Goal: Transaction & Acquisition: Subscribe to service/newsletter

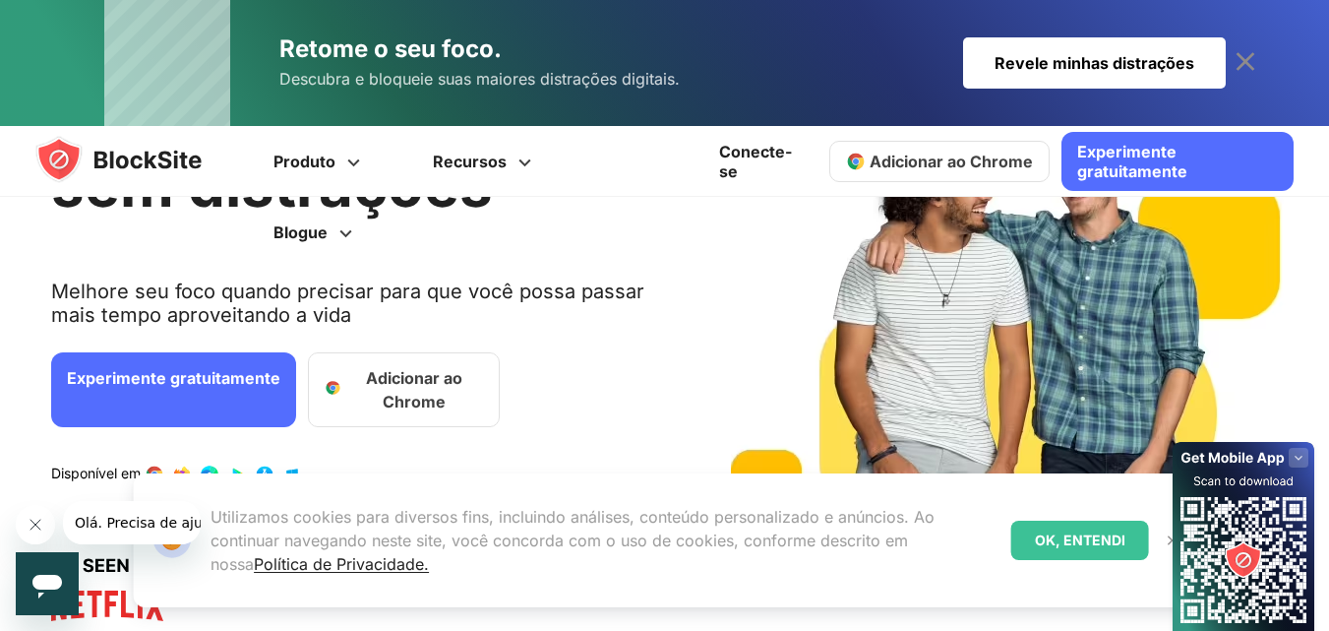
scroll to position [394, 0]
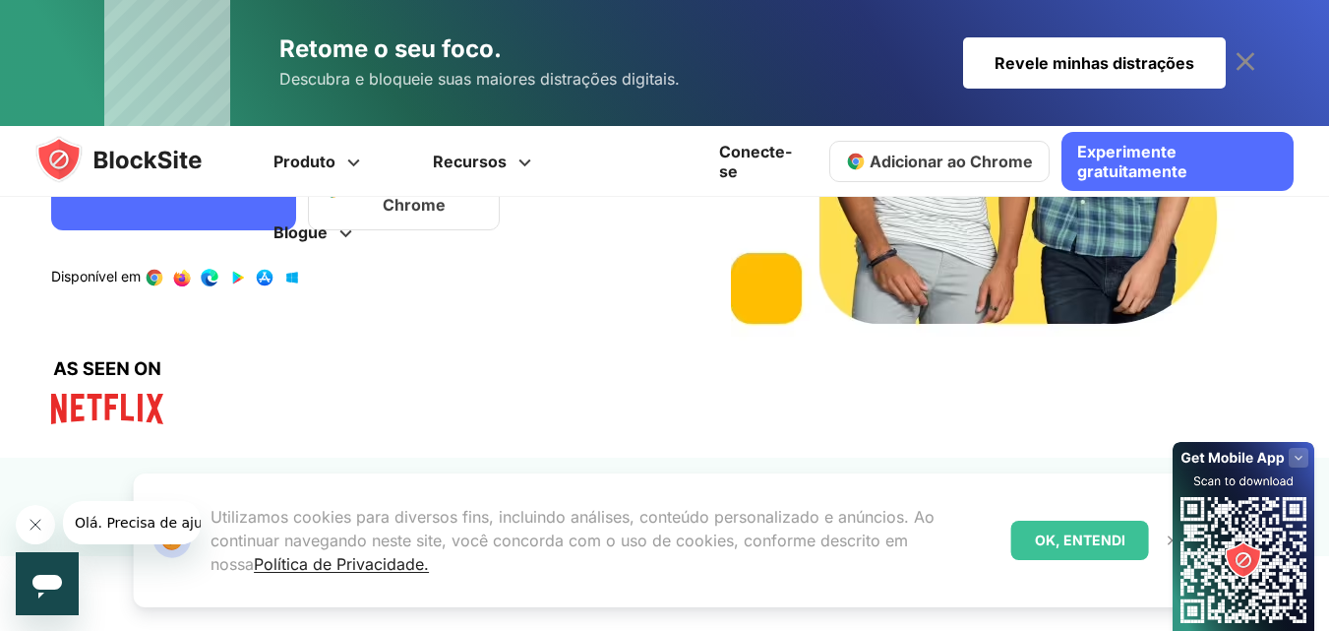
click at [1134, 163] on font "Experimente gratuitamente" at bounding box center [1132, 161] width 110 height 39
click at [954, 151] on font "Adicionar ao Chrome" at bounding box center [951, 161] width 163 height 20
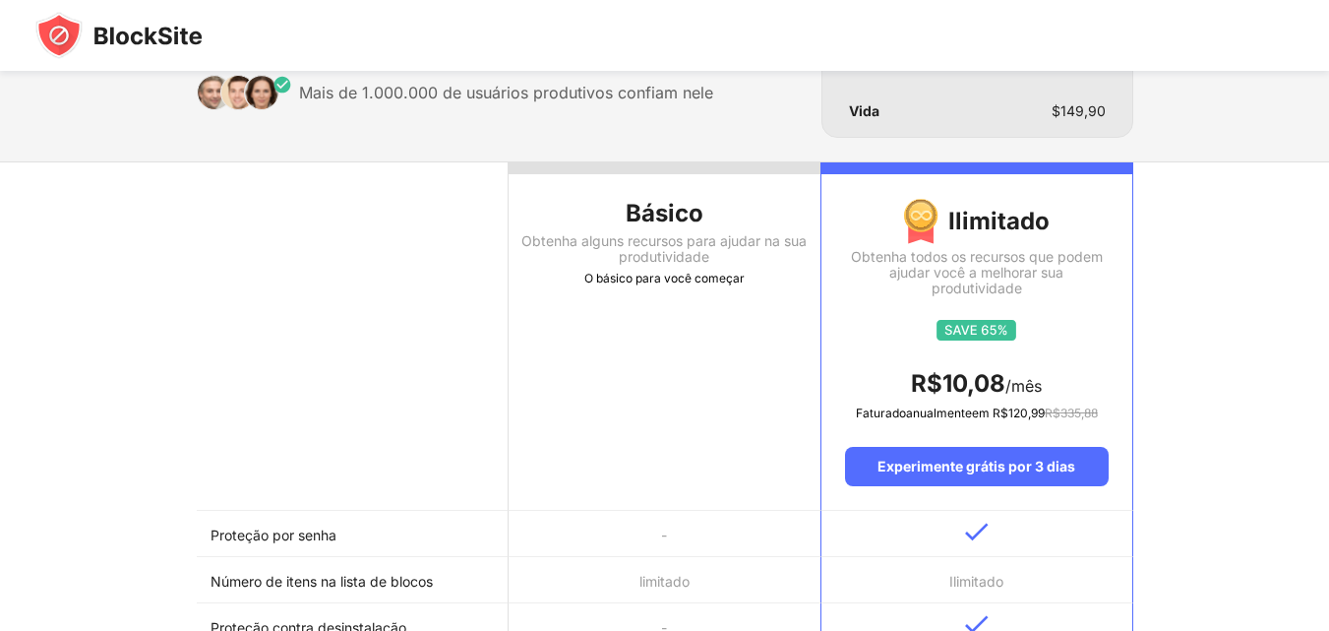
scroll to position [98, 0]
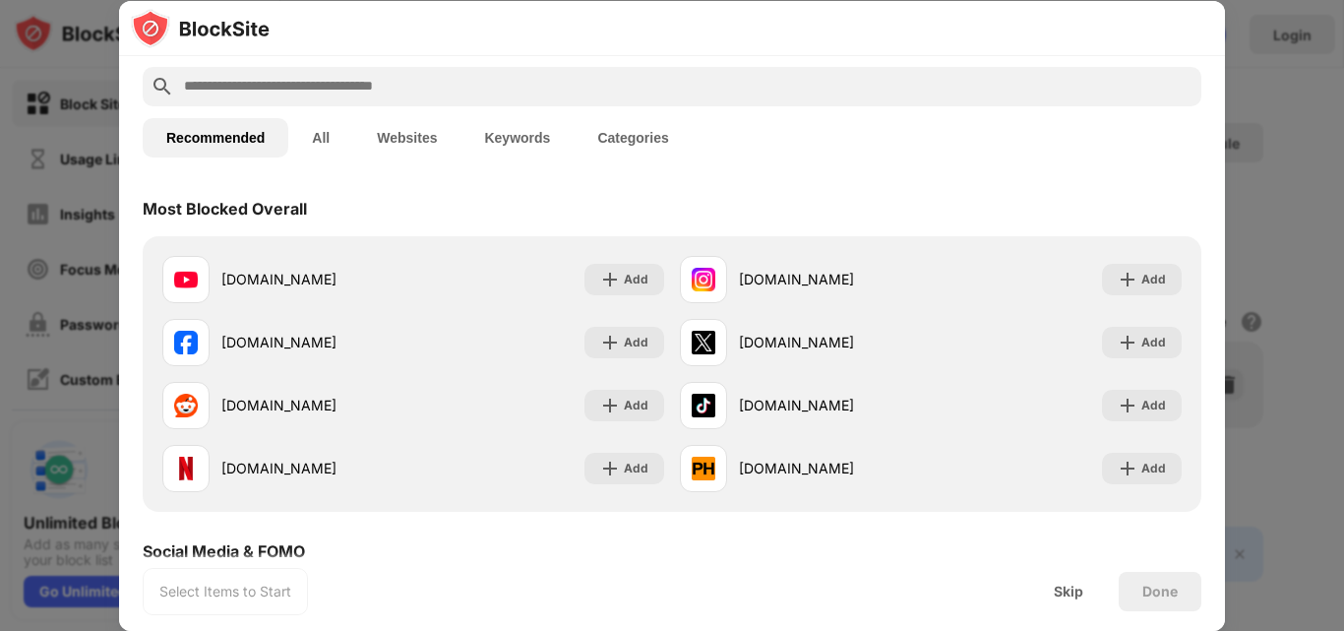
scroll to position [197, 0]
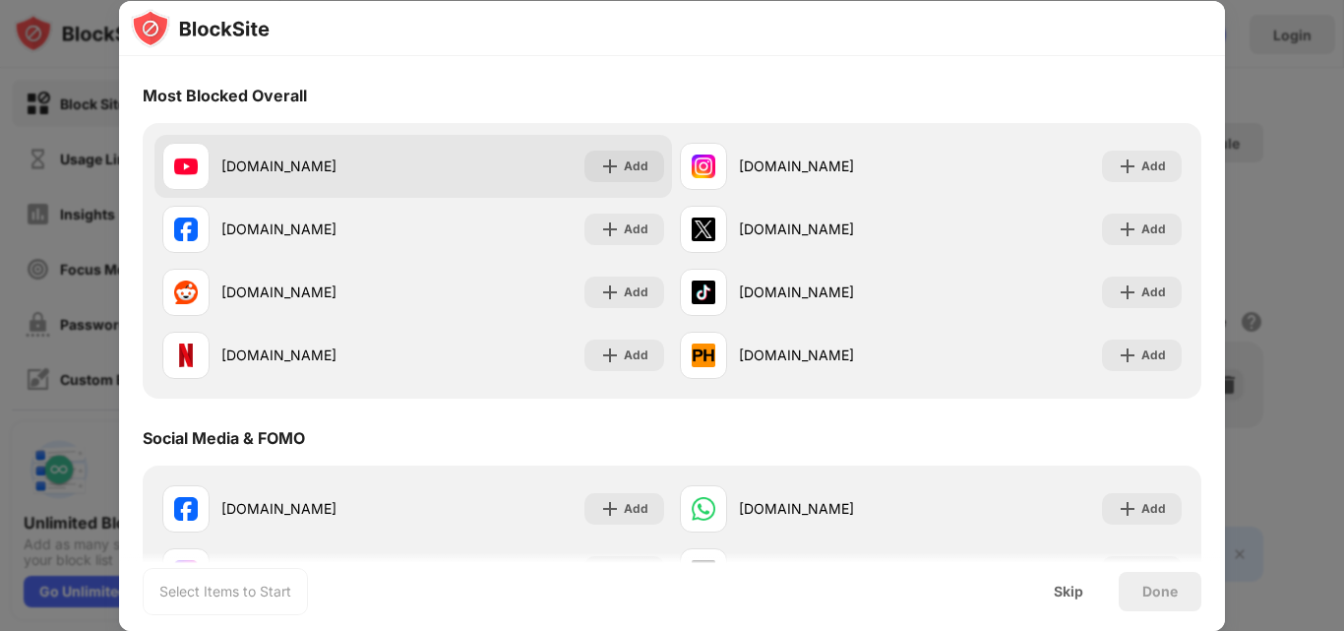
click at [257, 150] on div "[DOMAIN_NAME]" at bounding box center [287, 166] width 251 height 47
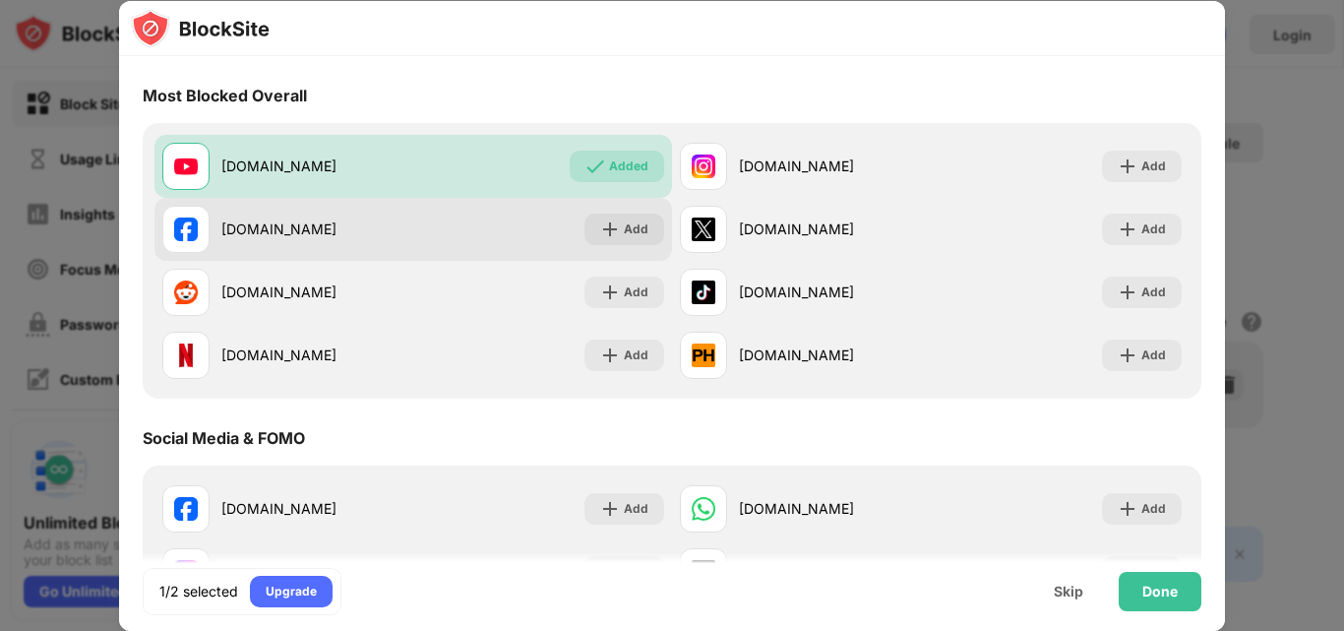
click at [209, 218] on div at bounding box center [185, 229] width 47 height 47
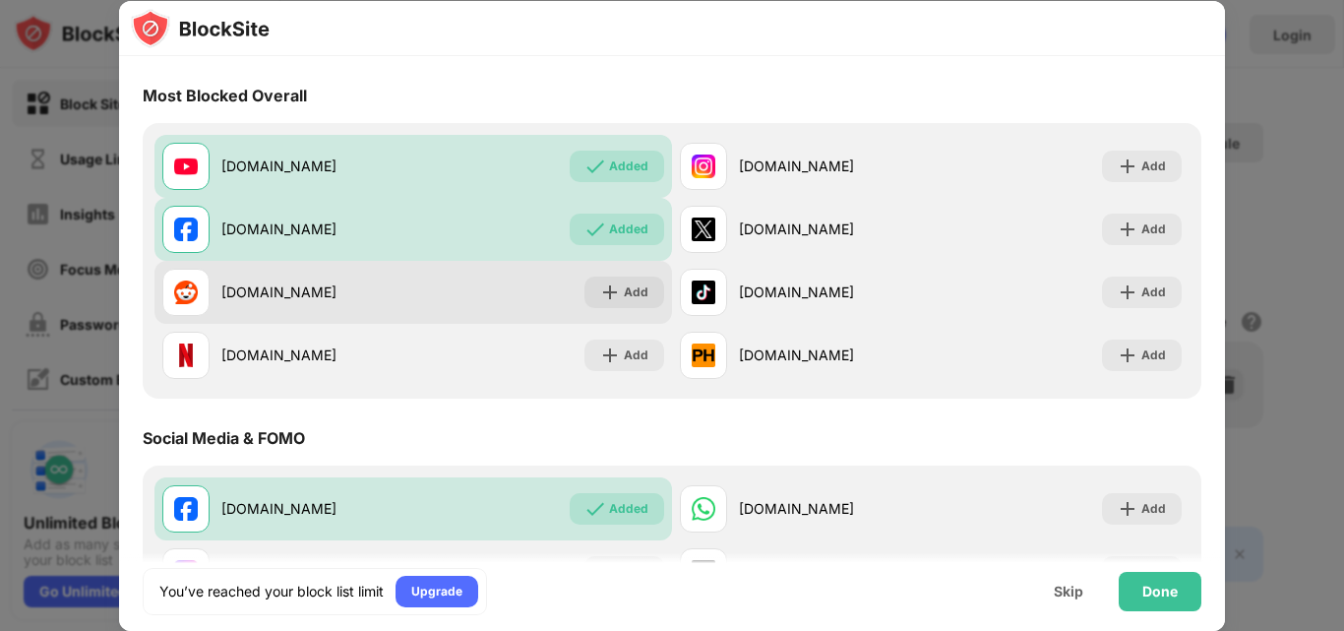
click at [198, 294] on div at bounding box center [185, 292] width 47 height 47
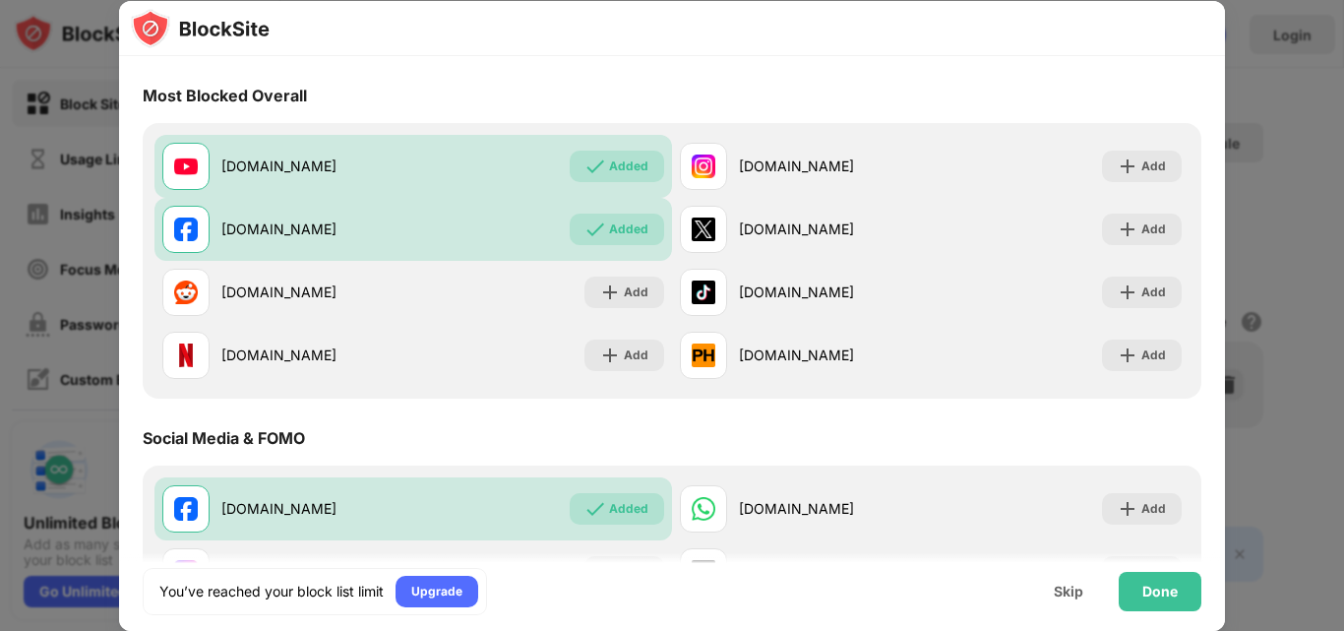
click at [201, 390] on div "[DOMAIN_NAME] Added [DOMAIN_NAME] Add [DOMAIN_NAME] Added [DOMAIN_NAME] Add [DO…" at bounding box center [672, 260] width 1059 height 275
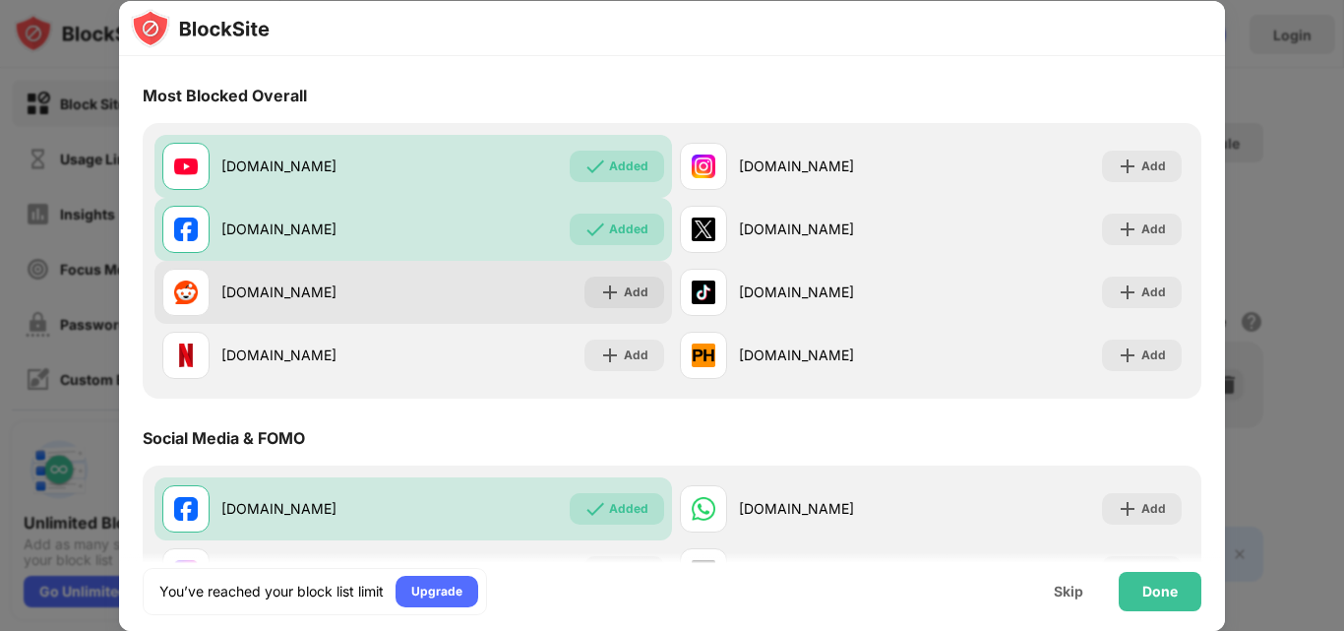
click at [283, 301] on div "[DOMAIN_NAME]" at bounding box center [317, 291] width 192 height 21
click at [610, 289] on img at bounding box center [610, 292] width 20 height 20
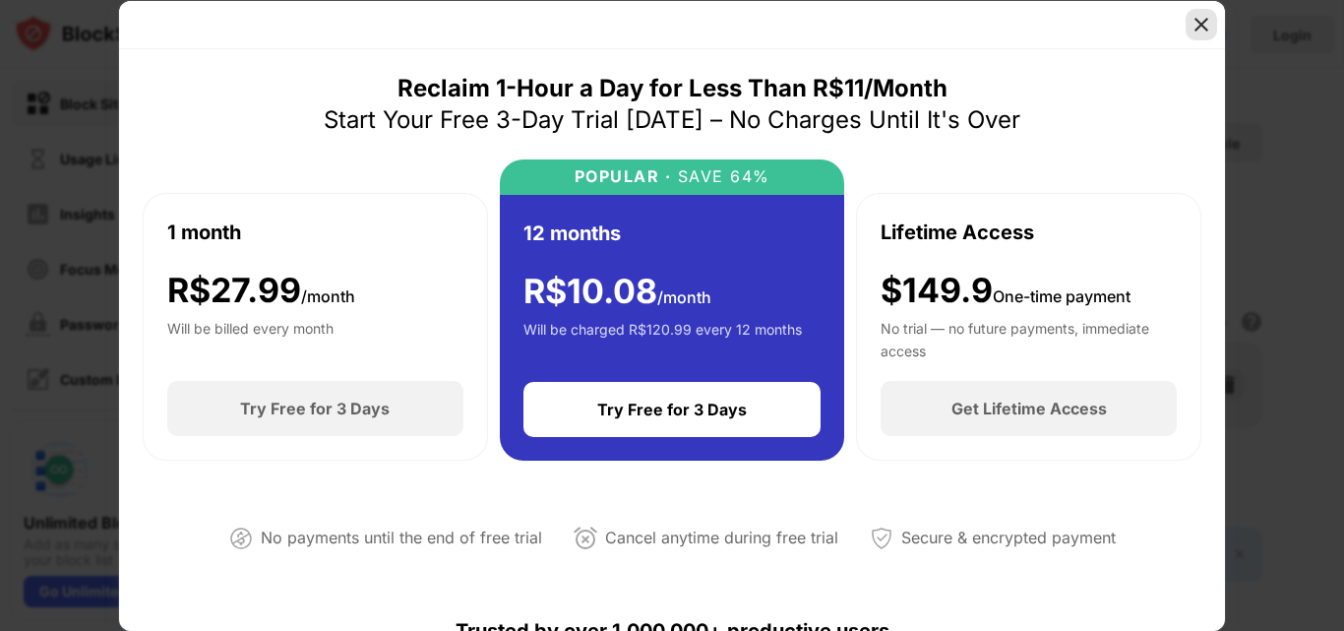
click at [1193, 26] on img at bounding box center [1201, 25] width 20 height 20
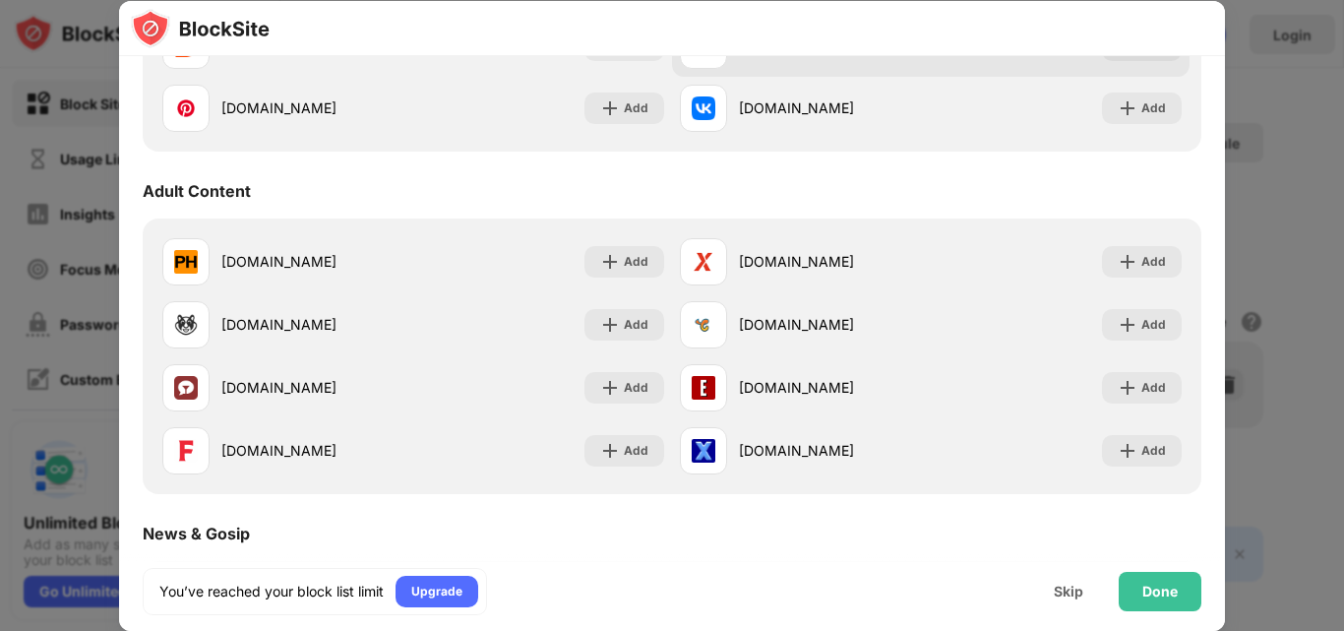
scroll to position [885, 0]
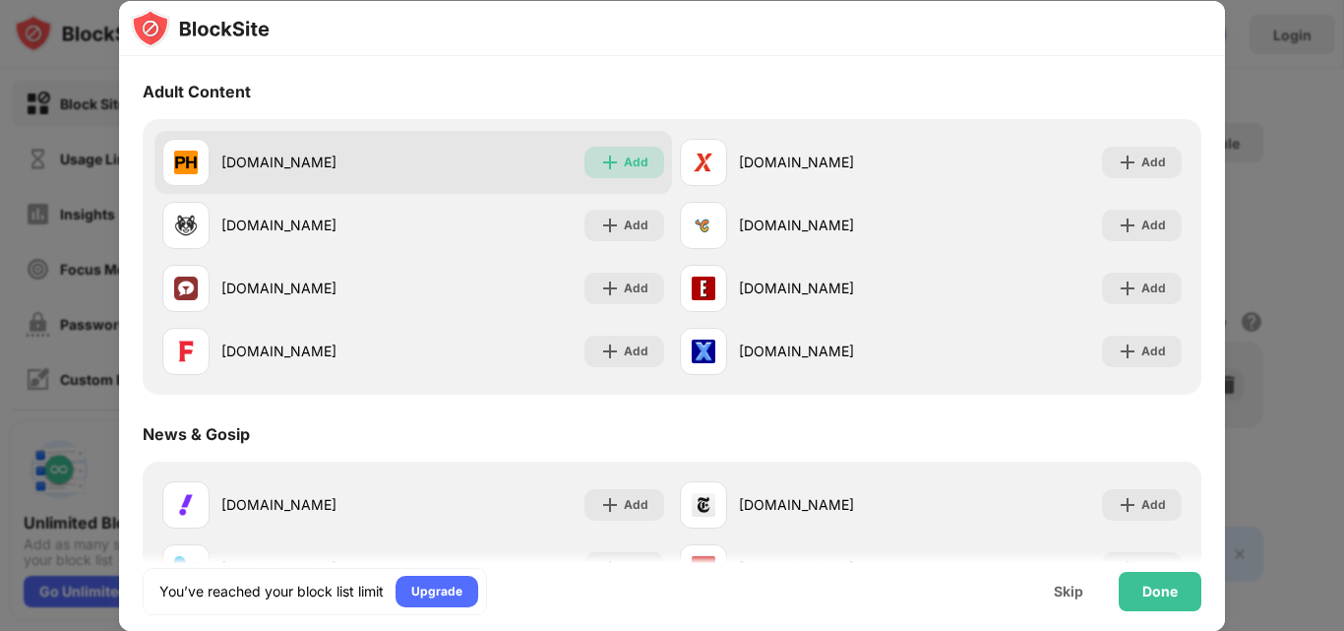
click at [600, 166] on img at bounding box center [610, 162] width 20 height 20
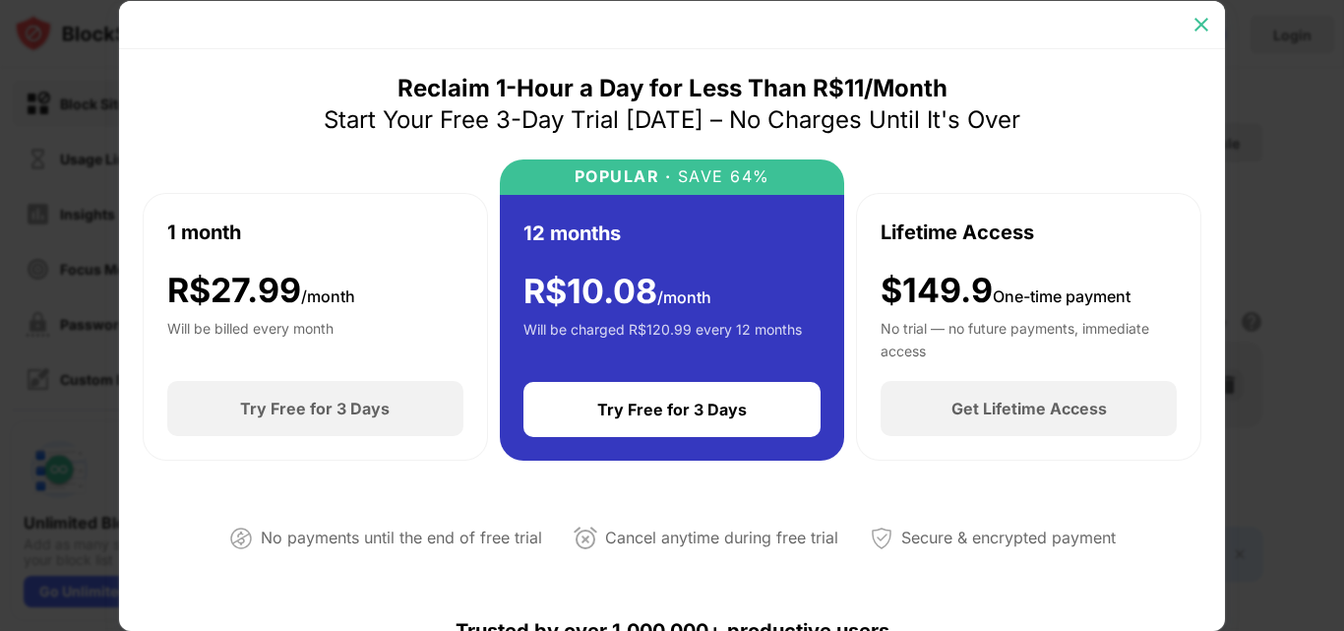
click at [1210, 18] on img at bounding box center [1201, 25] width 20 height 20
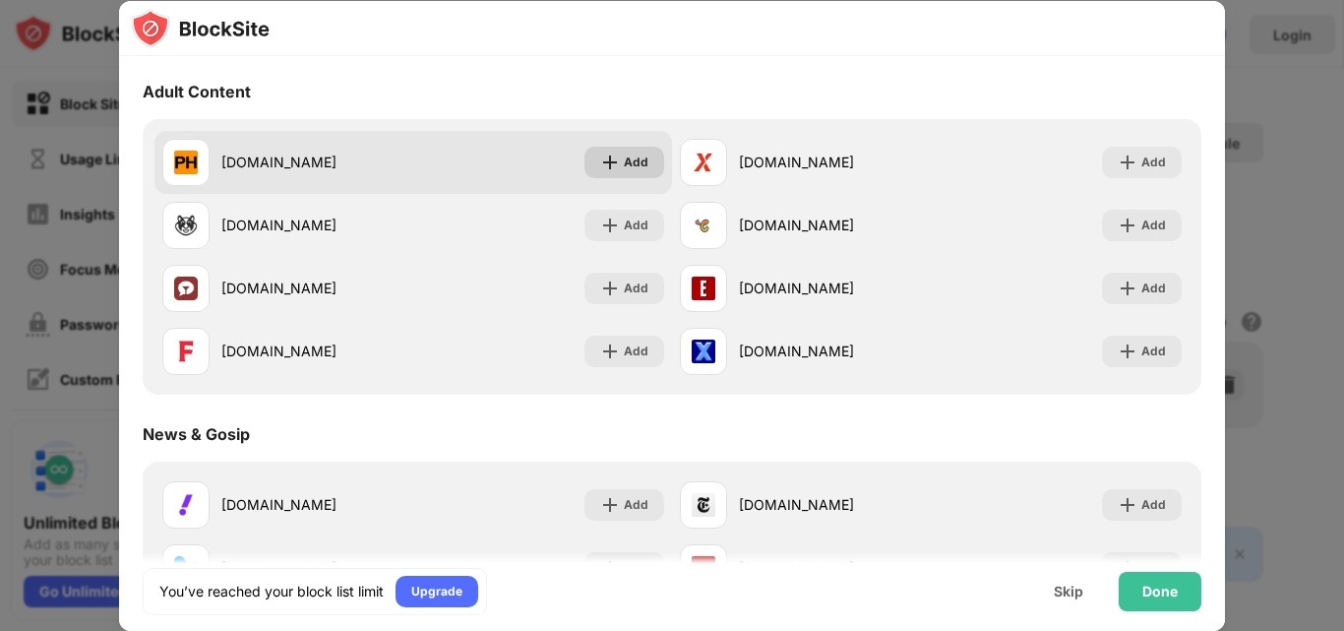
click at [600, 155] on img at bounding box center [610, 162] width 20 height 20
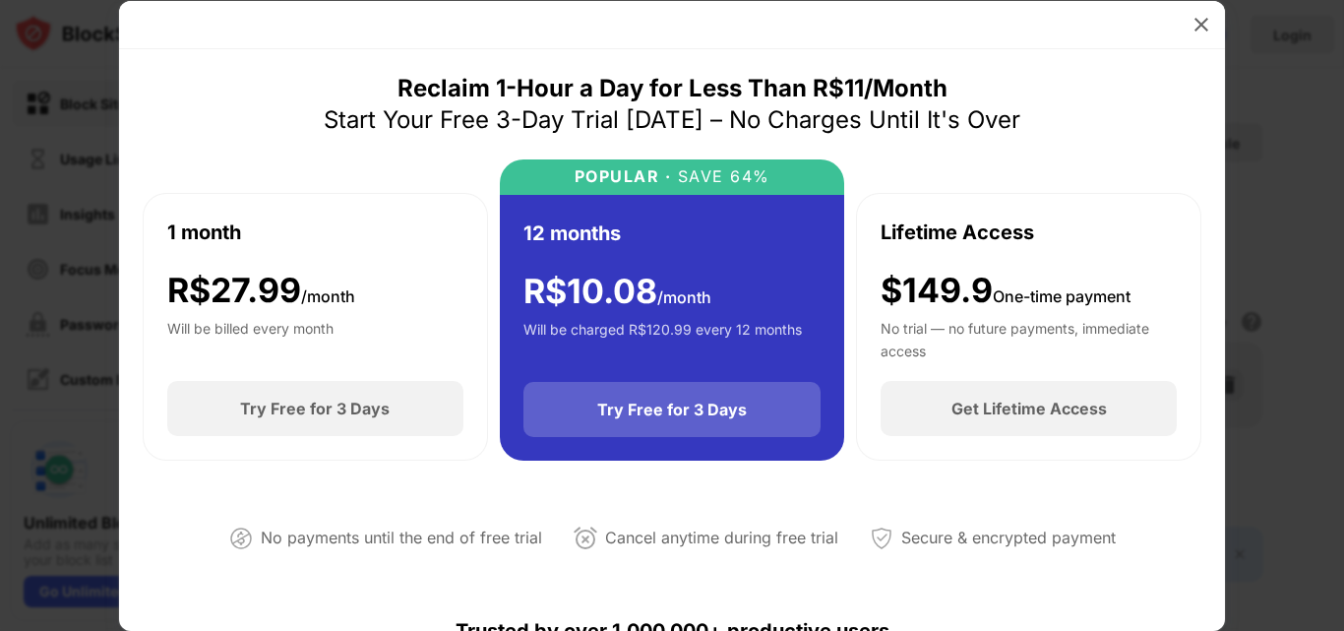
click at [715, 406] on div "Try Free for 3 Days" at bounding box center [672, 409] width 150 height 20
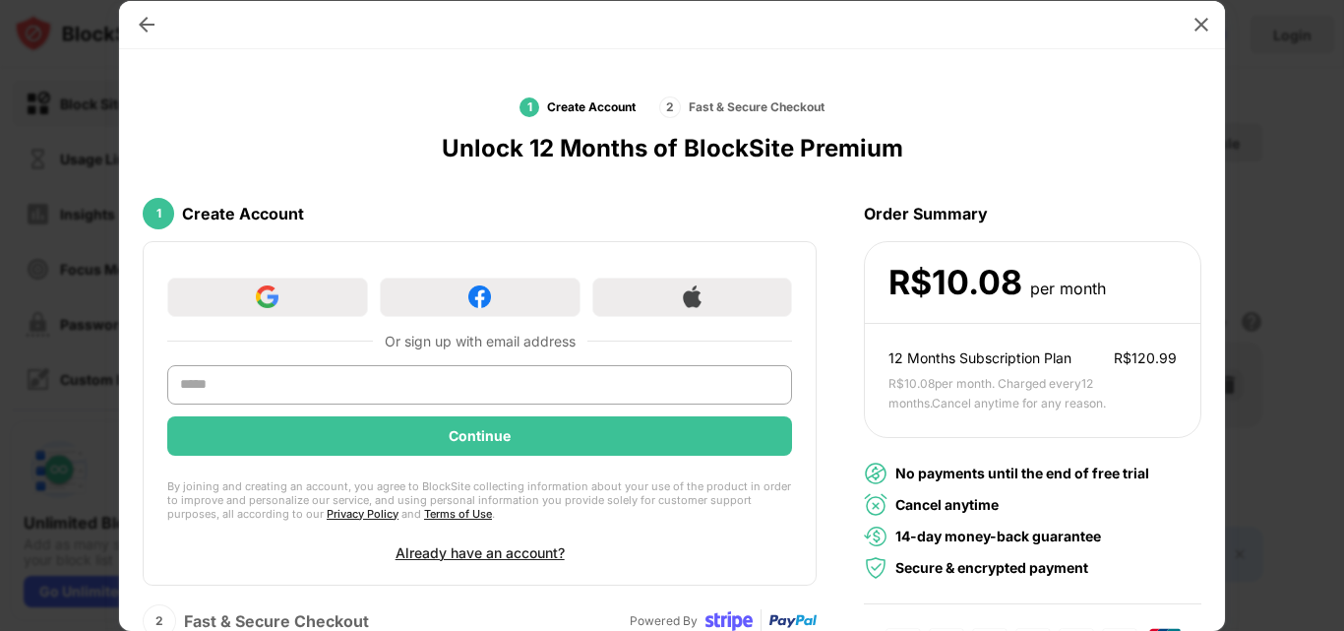
click at [1182, 25] on div at bounding box center [672, 25] width 1106 height 48
click at [1211, 27] on div at bounding box center [1200, 24] width 31 height 31
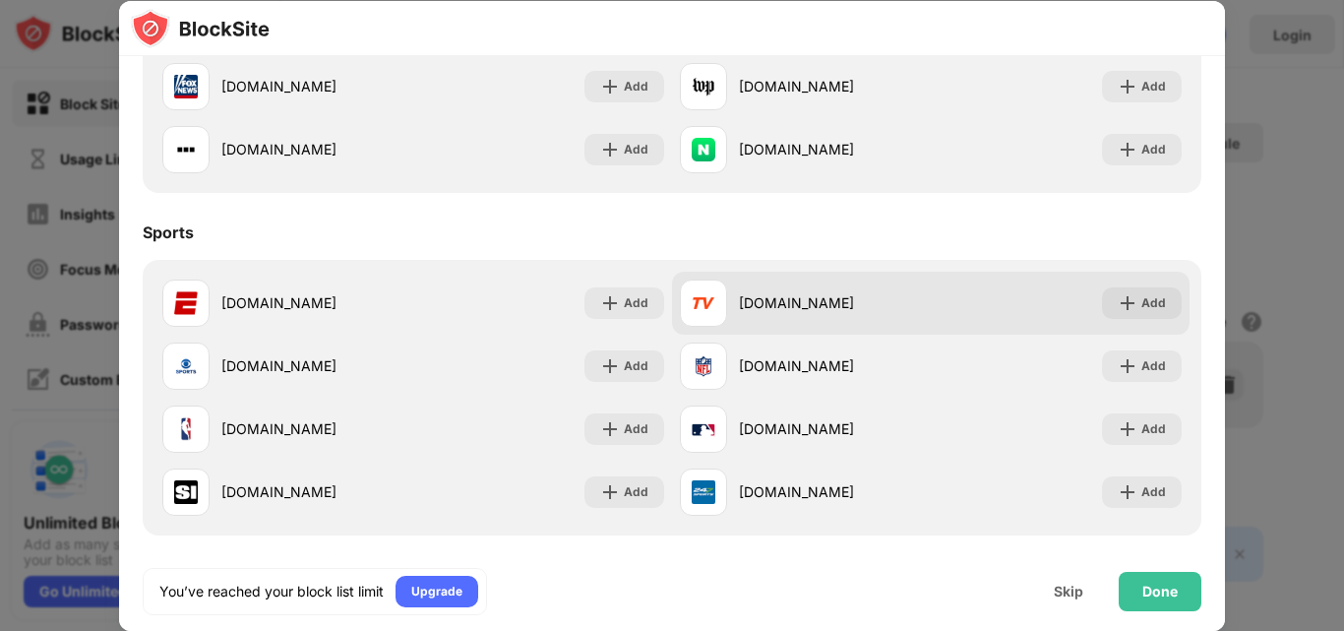
scroll to position [839, 0]
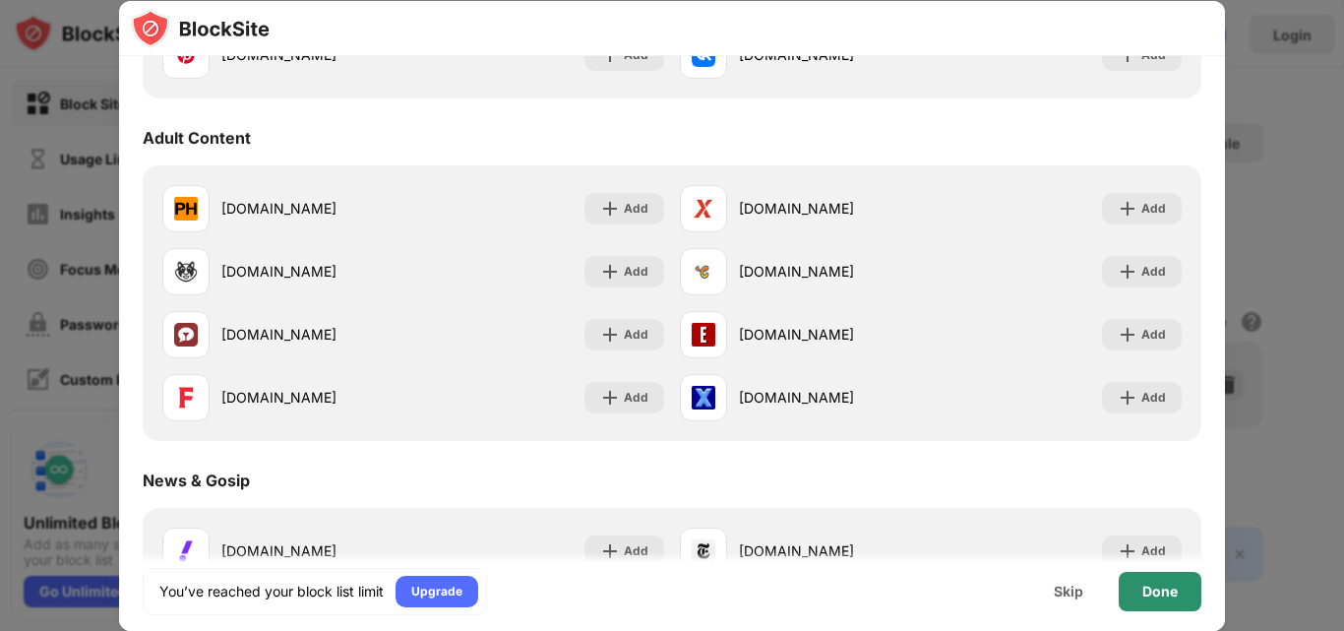
click at [1166, 584] on div "Done" at bounding box center [1159, 591] width 35 height 16
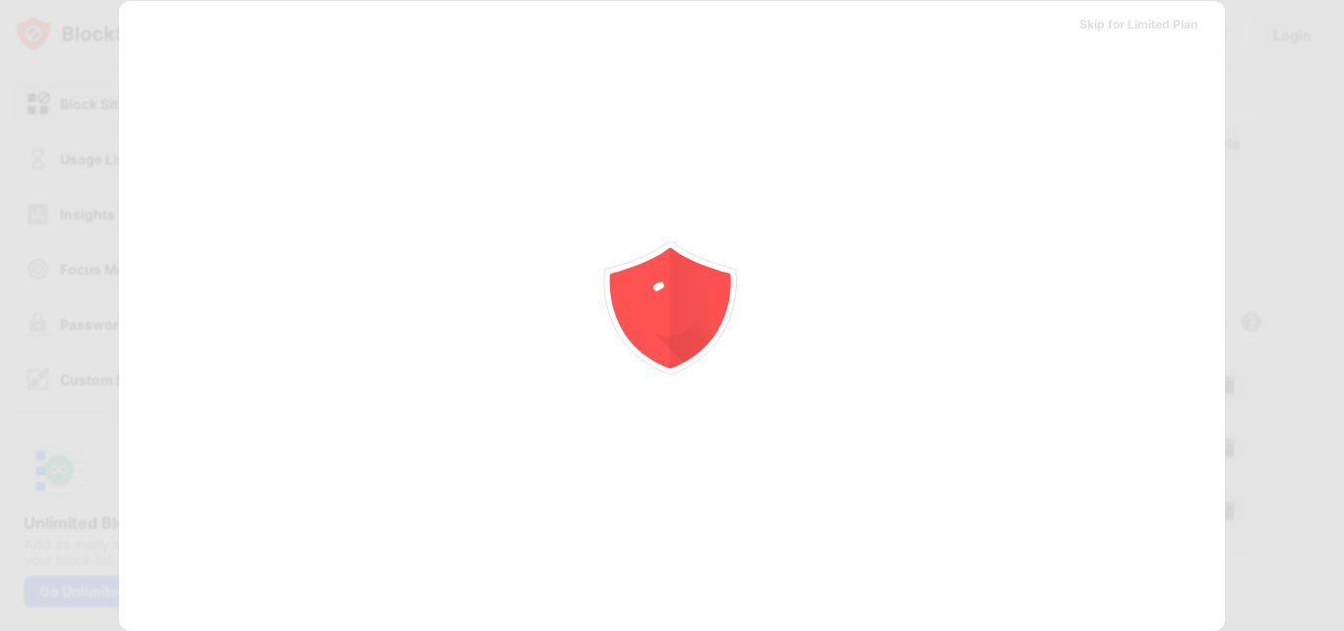
scroll to position [0, 0]
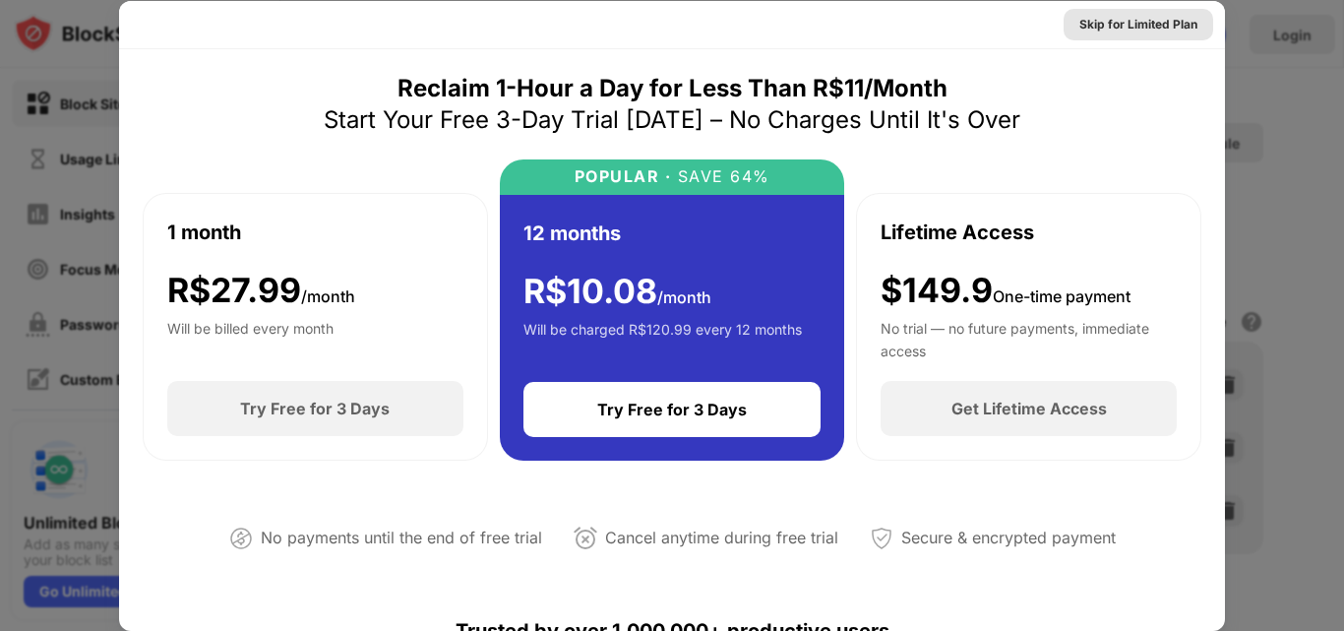
click at [1189, 38] on div "Skip for Limited Plan" at bounding box center [1138, 24] width 150 height 31
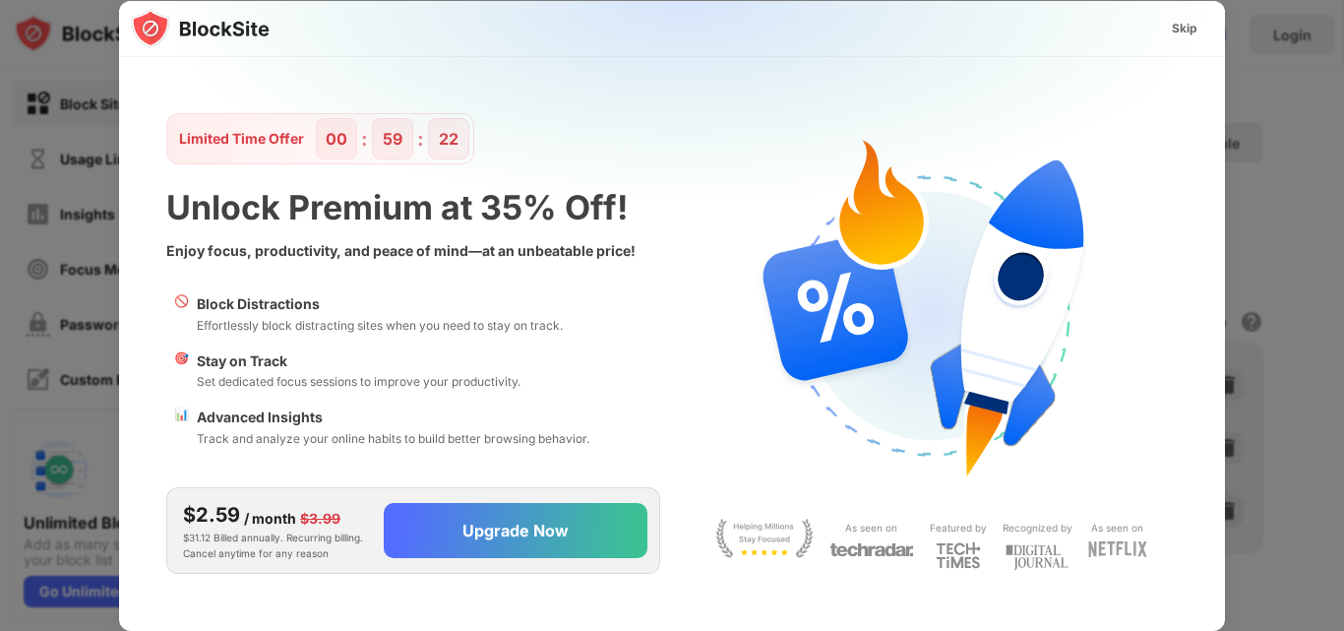
click at [1308, 4] on div at bounding box center [672, 315] width 1344 height 631
